Goal: Task Accomplishment & Management: Use online tool/utility

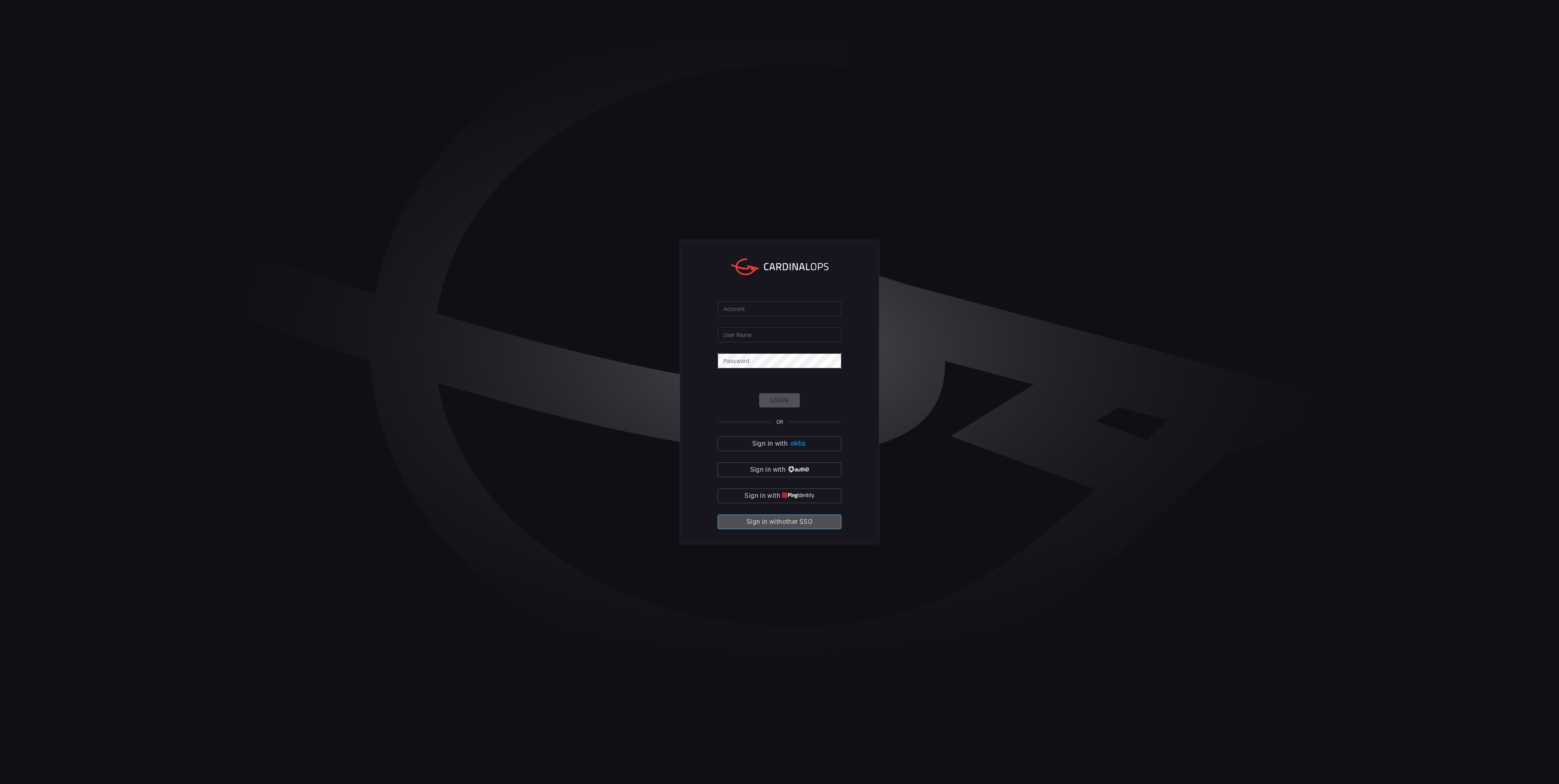
click at [801, 522] on span "Sign in with other SSO" at bounding box center [779, 521] width 66 height 11
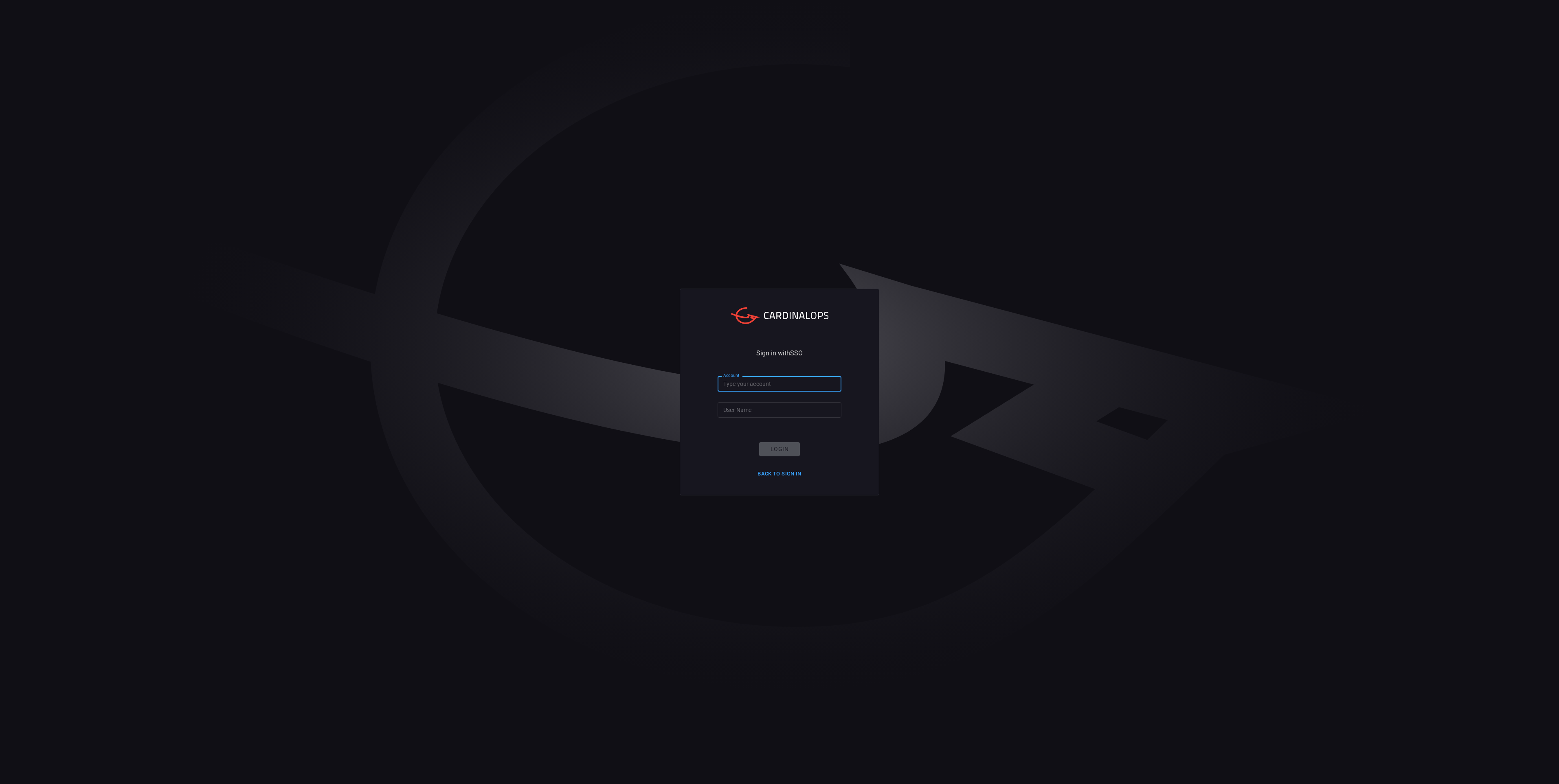
click at [745, 387] on input "Account" at bounding box center [780, 384] width 124 height 15
type input "hogan-lovells"
type input "[PERSON_NAME].[PERSON_NAME]"
click button "Login" at bounding box center [779, 449] width 41 height 15
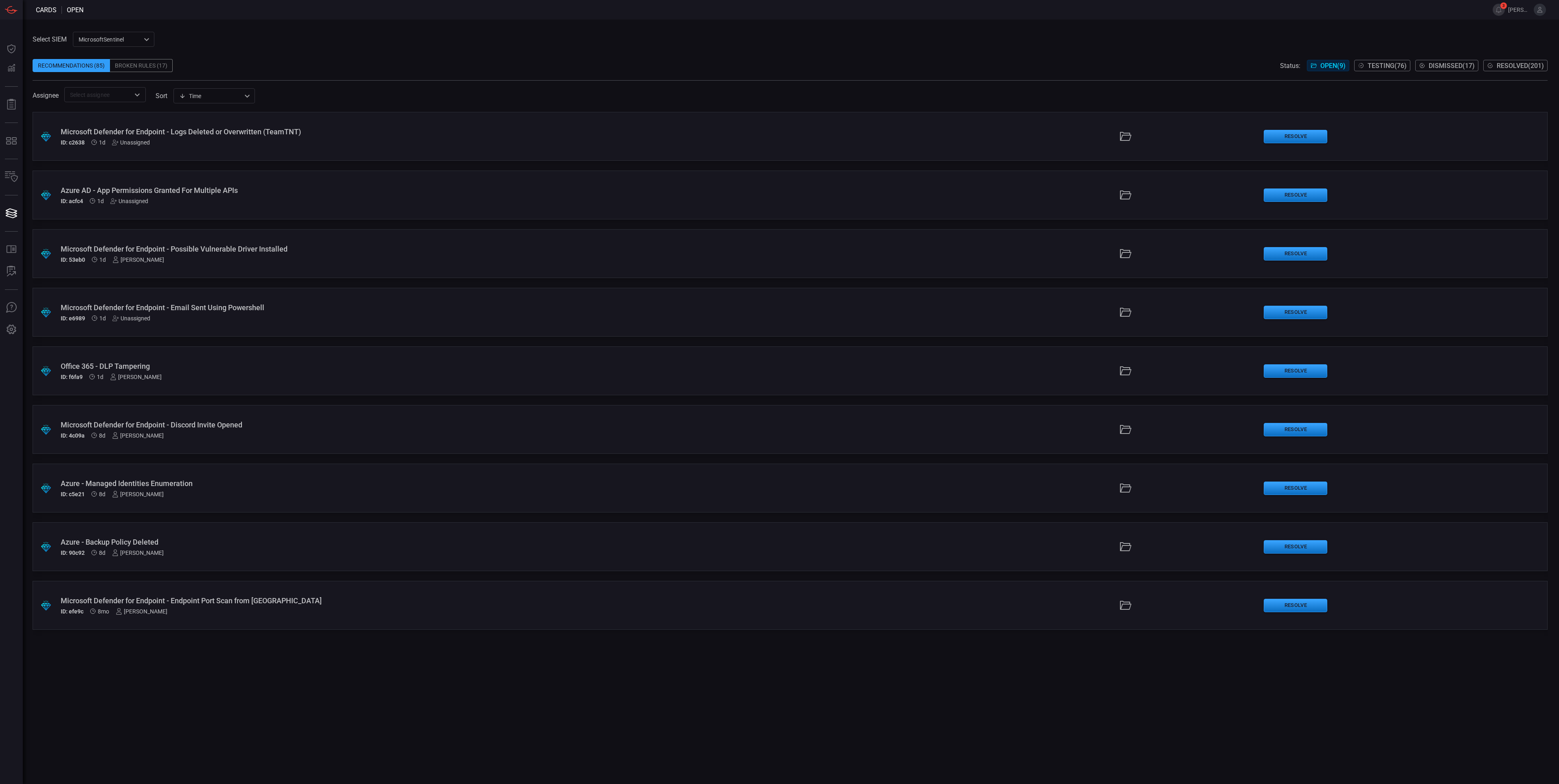
click at [149, 309] on div "Microsoft Defender for Endpoint - Email Sent Using Powershell" at bounding box center [382, 307] width 645 height 8
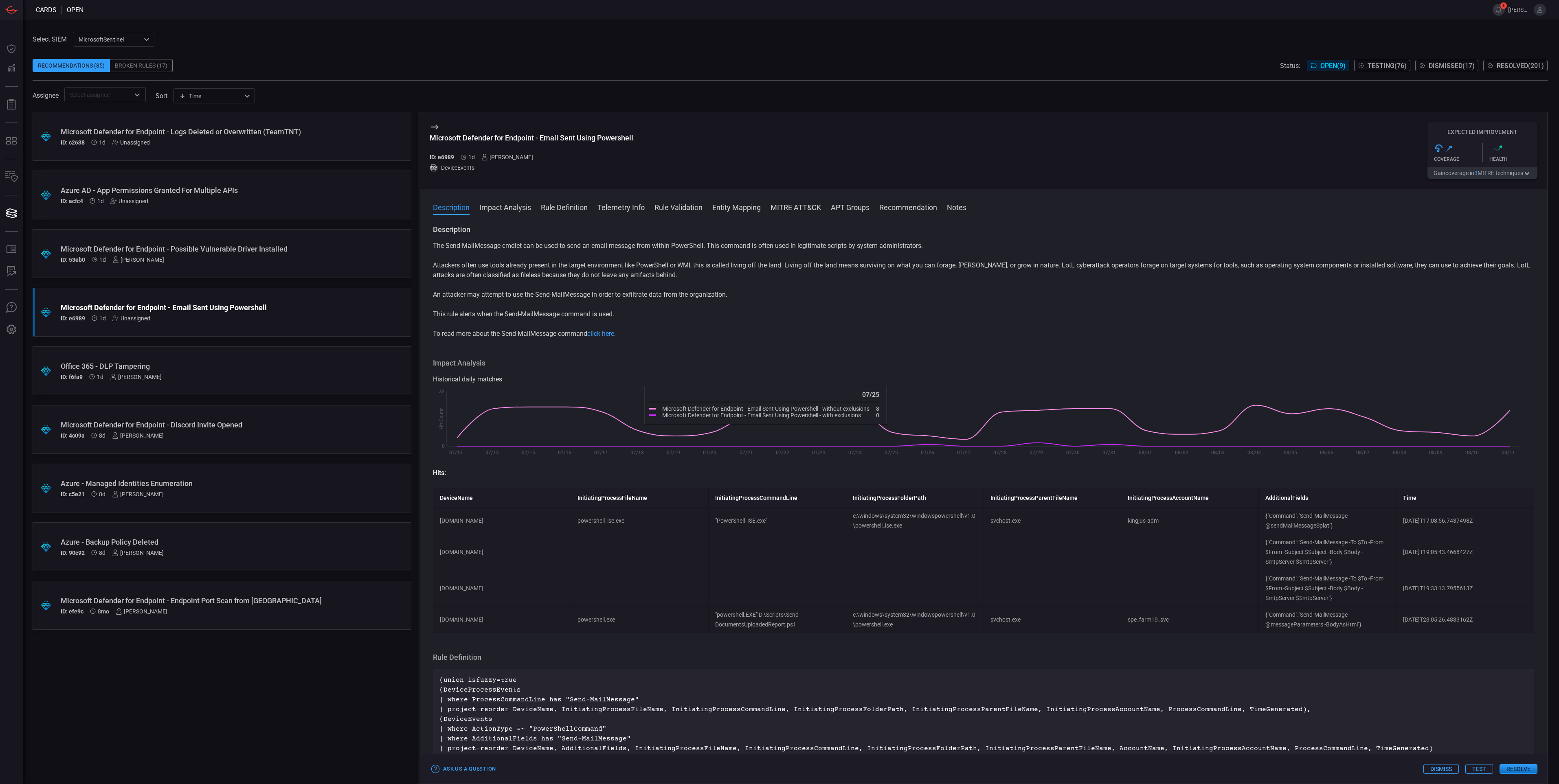
click at [307, 190] on div "Azure AD - App Permissions Granted For Multiple APIs" at bounding box center [206, 191] width 292 height 8
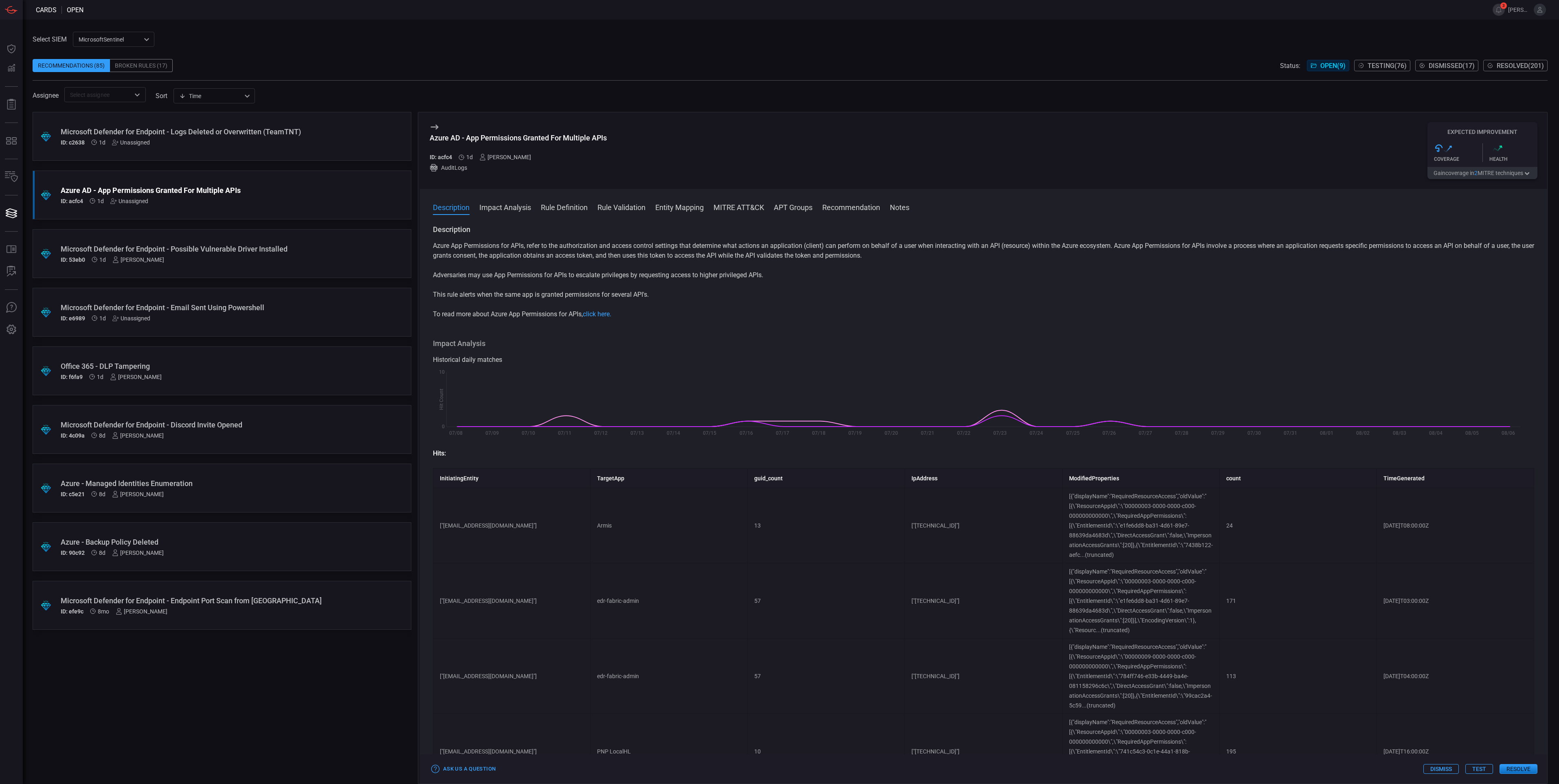
click at [308, 147] on div ".suggested_cards_icon{fill:url(#suggested_cards_icon);} Microsoft Defender for …" at bounding box center [222, 136] width 379 height 49
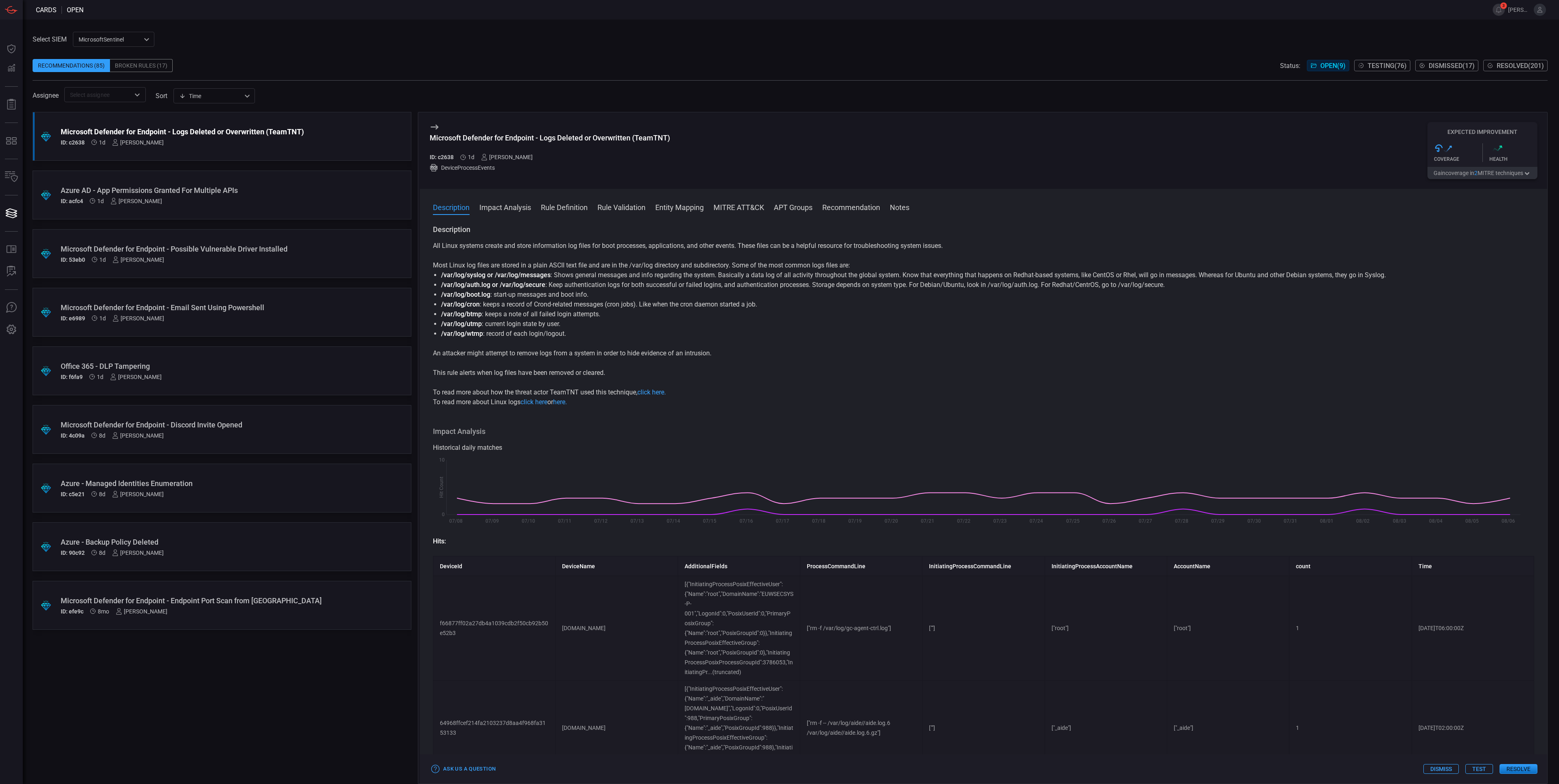
click at [1377, 67] on span "Testing ( 76 )" at bounding box center [1387, 65] width 39 height 8
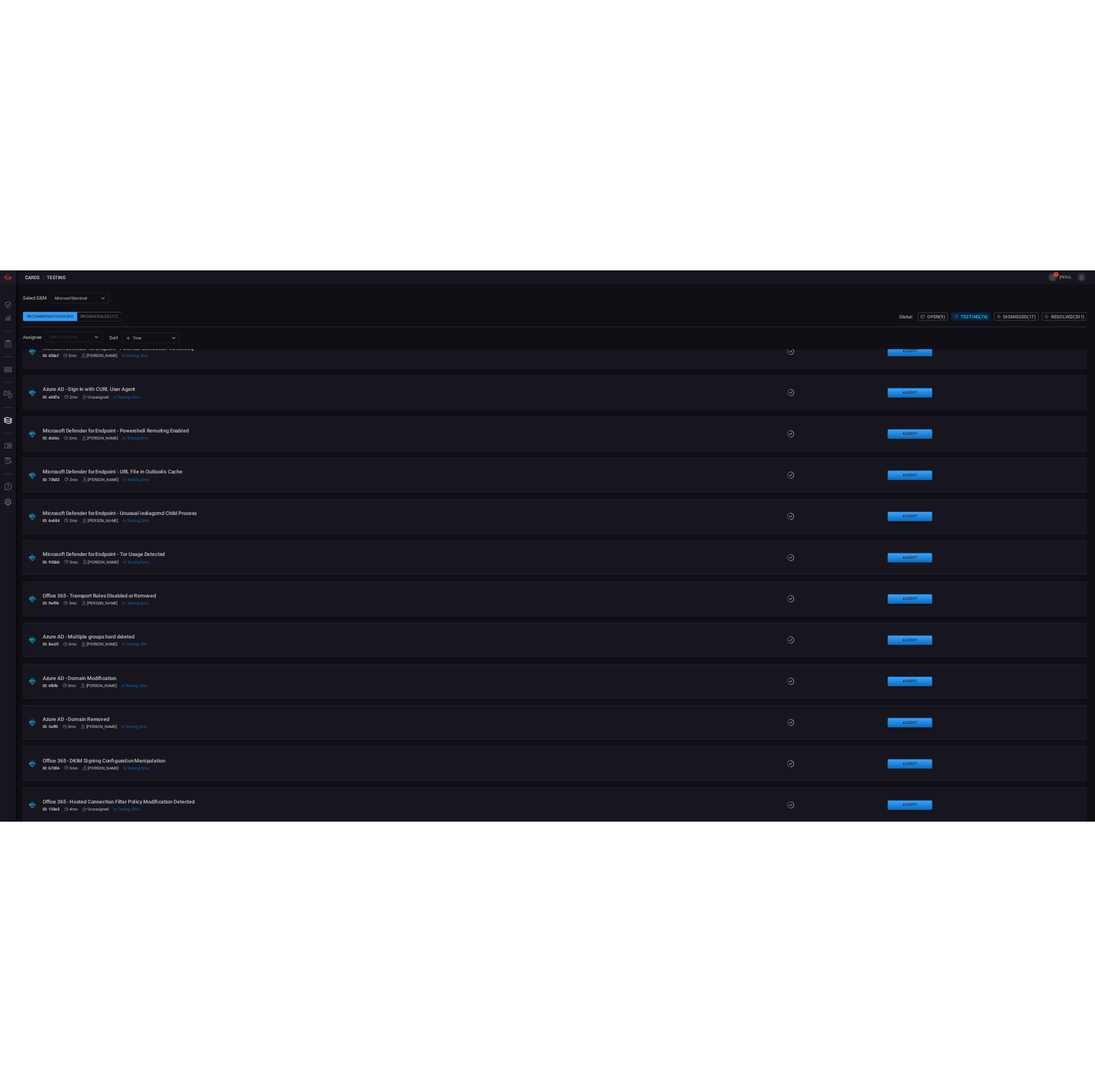
scroll to position [2277, 0]
